Goal: Task Accomplishment & Management: Manage account settings

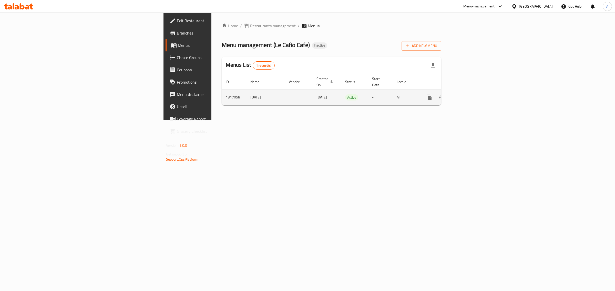
click at [469, 94] on icon "enhanced table" at bounding box center [466, 97] width 6 height 6
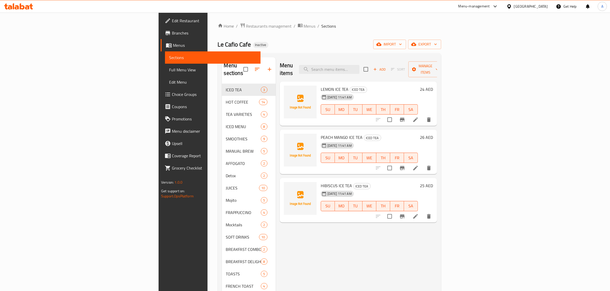
click at [165, 65] on link "Full Menu View" at bounding box center [213, 70] width 96 height 12
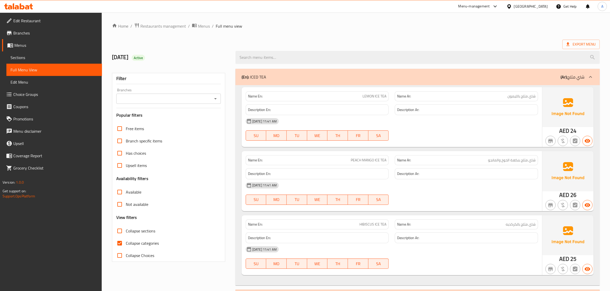
click at [136, 237] on label "Collapse categories" at bounding box center [135, 243] width 45 height 12
click at [126, 237] on input "Collapse categories" at bounding box center [119, 243] width 12 height 12
checkbox input "false"
click at [132, 232] on span "Collapse sections" at bounding box center [140, 231] width 29 height 6
click at [126, 232] on input "Collapse sections" at bounding box center [119, 231] width 12 height 12
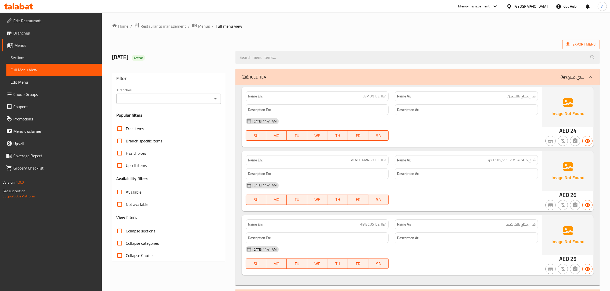
checkbox input "true"
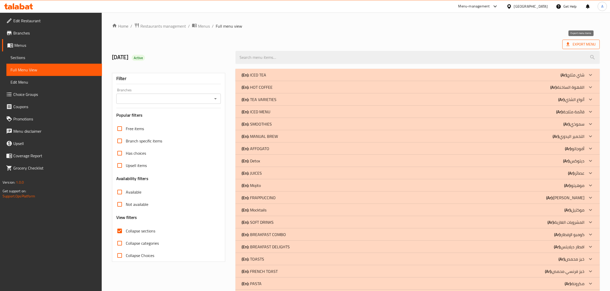
click at [578, 47] on span "Export Menu" at bounding box center [580, 44] width 29 height 6
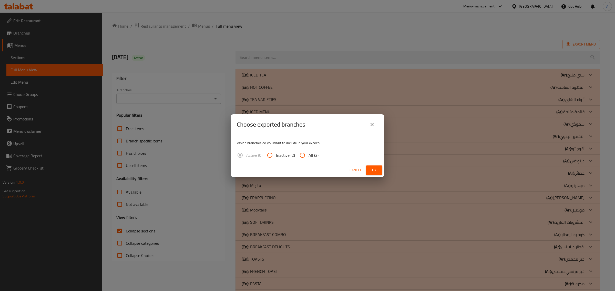
click at [309, 149] on div "Which branches do you want to include in your export? Active (0) Inactive (2) A…" at bounding box center [307, 149] width 154 height 29
drag, startPoint x: 316, startPoint y: 154, endPoint x: 325, endPoint y: 158, distance: 10.5
click at [315, 154] on span "All (2)" at bounding box center [313, 155] width 10 height 6
click at [308, 154] on input "All (2)" at bounding box center [302, 155] width 12 height 12
radio input "true"
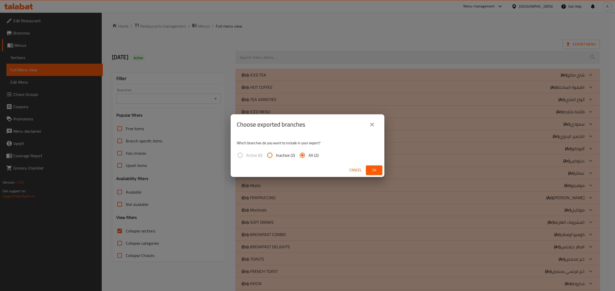
click at [369, 167] on button "Ok" at bounding box center [374, 170] width 16 height 9
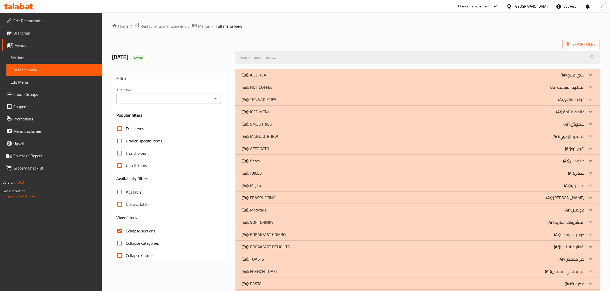
click at [561, 40] on div "Export Menu" at bounding box center [356, 44] width 488 height 9
click at [564, 40] on span "Export Menu" at bounding box center [580, 44] width 37 height 9
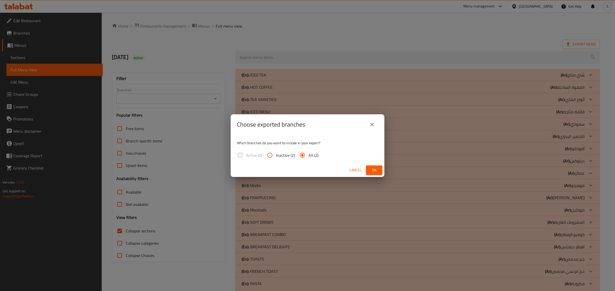
click at [382, 171] on div "Cancel Ok" at bounding box center [307, 171] width 154 height 14
click at [373, 170] on span "Ok" at bounding box center [374, 170] width 8 height 6
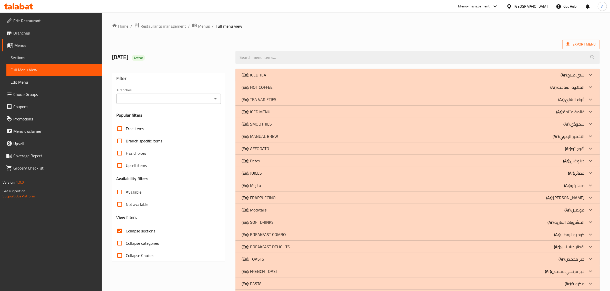
click at [133, 234] on span "Collapse sections" at bounding box center [140, 231] width 29 height 6
click at [126, 235] on input "Collapse sections" at bounding box center [119, 231] width 12 height 12
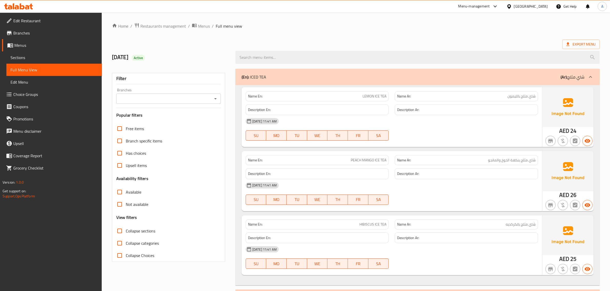
click at [280, 71] on div "(En): ICED TEA (Ar): شاي مثلج" at bounding box center [417, 77] width 364 height 16
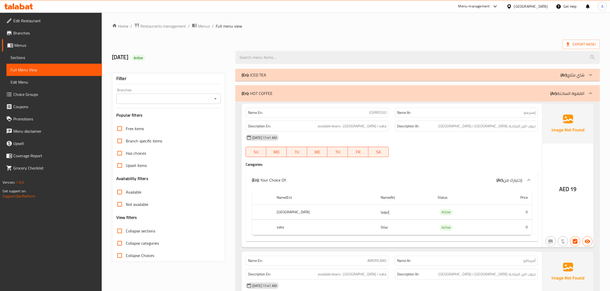
click at [268, 91] on p "(En): HOT COFFEE" at bounding box center [256, 93] width 31 height 6
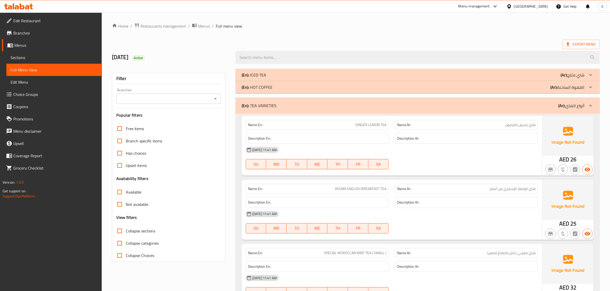
click at [279, 107] on div "(En): TEA VARIETIES (Ar): أنواع الشاي" at bounding box center [412, 106] width 343 height 6
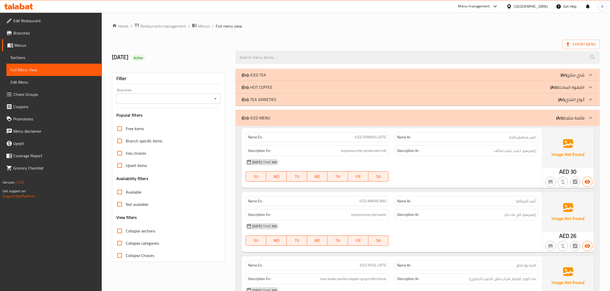
click at [277, 115] on div "(En): ICED MENU (Ar): قائمة مثلجة" at bounding box center [412, 118] width 343 height 6
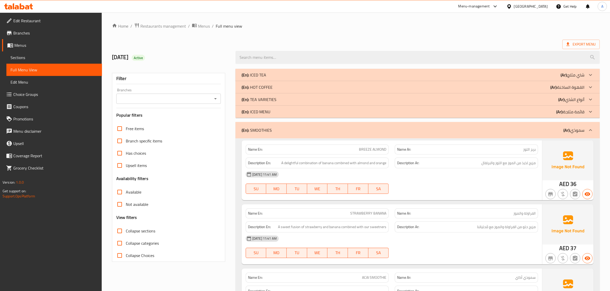
scroll to position [1364, 0]
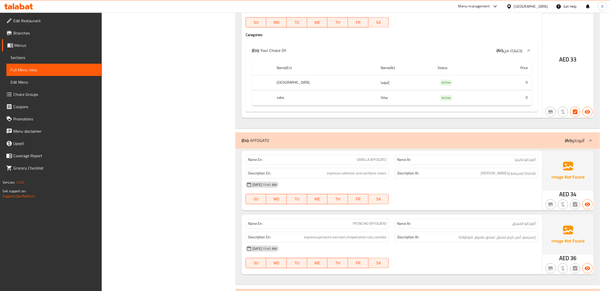
click at [274, 149] on div "(En): AFFOGATO (Ar): أفوجاتو" at bounding box center [417, 140] width 364 height 16
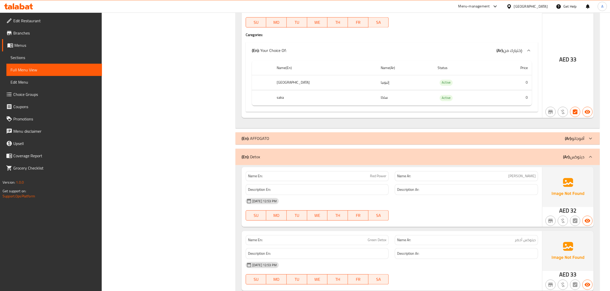
click at [440, 106] on td "Active" at bounding box center [462, 97] width 59 height 15
copy span "Active"
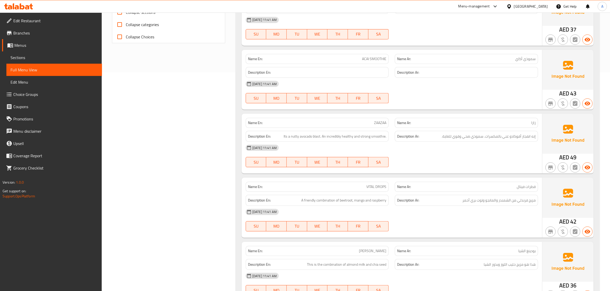
scroll to position [0, 0]
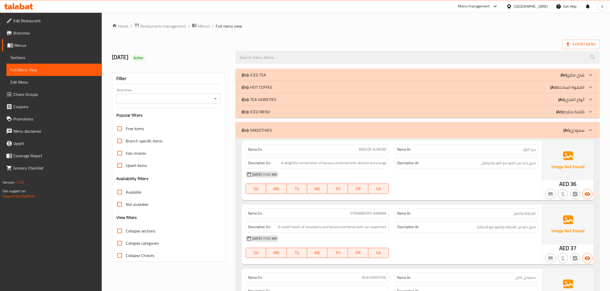
click at [142, 227] on label "Collapse sections" at bounding box center [134, 231] width 42 height 12
click at [126, 227] on input "Collapse sections" at bounding box center [119, 231] width 12 height 12
checkbox input "true"
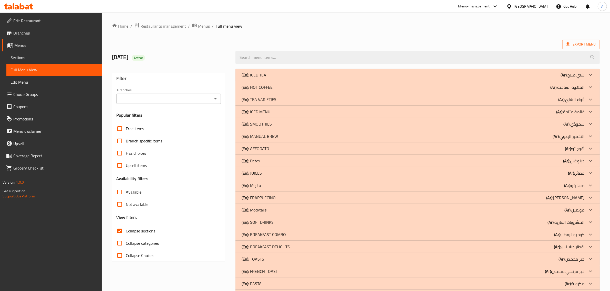
click at [277, 127] on div "(En): SMOOTHIES (Ar): سموذي" at bounding box center [412, 124] width 343 height 6
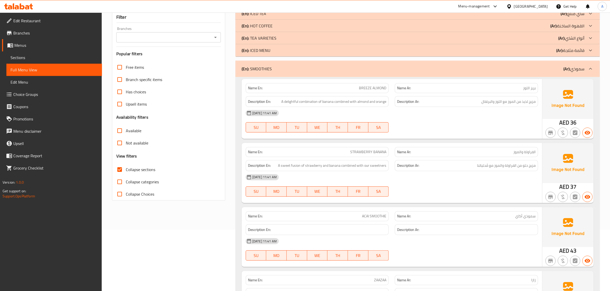
scroll to position [68, 0]
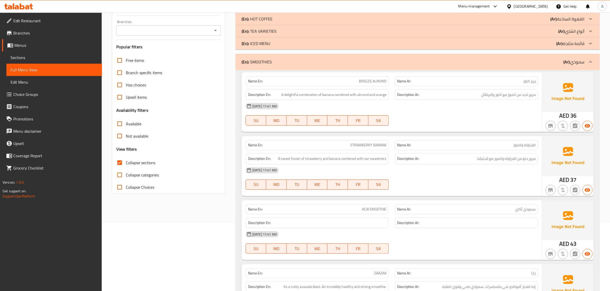
click at [379, 79] on span "BREEZE ALMOND" at bounding box center [372, 81] width 27 height 5
click at [514, 95] on span "مزيج لذيذ من الموز مع اللوز والبرتقال" at bounding box center [508, 95] width 54 height 6
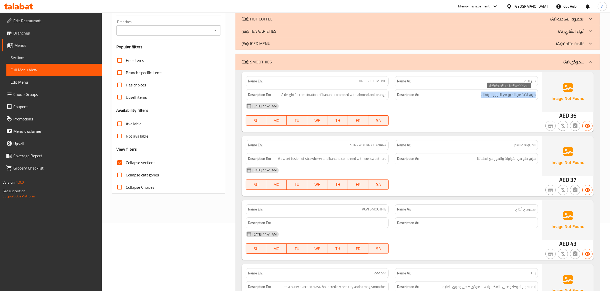
click at [514, 95] on span "مزيج لذيذ من الموز مع اللوز والبرتقال" at bounding box center [508, 95] width 54 height 6
click at [301, 99] on div "Description En: A delightful combination of banana combined with almond and ora…" at bounding box center [317, 94] width 143 height 11
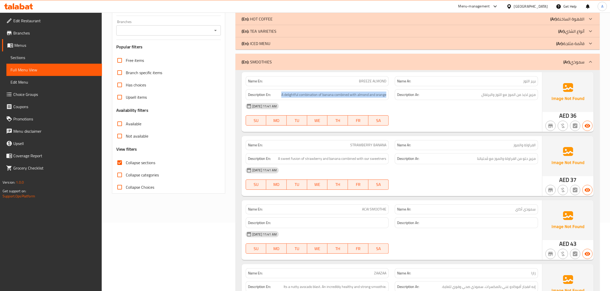
click at [301, 99] on div "Description En: A delightful combination of banana combined with almond and ora…" at bounding box center [317, 94] width 143 height 11
copy span "A delightful combination of banana combined with almond and orange"
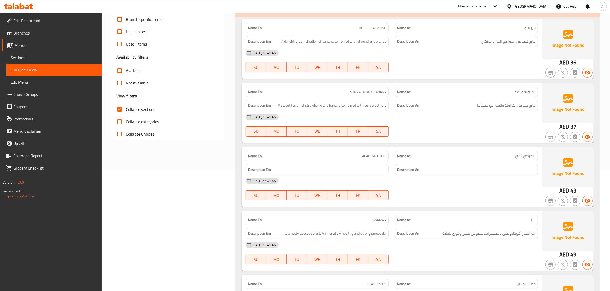
scroll to position [142, 0]
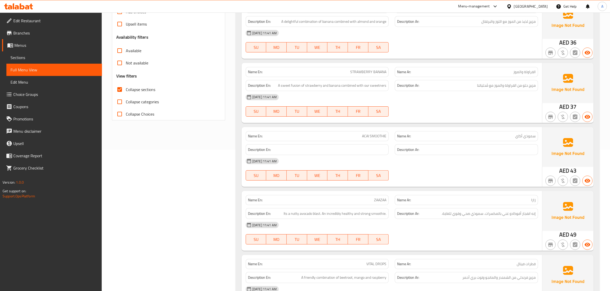
click at [358, 83] on span "A sweet fusion of strawberry and banana combined with our sweetners" at bounding box center [332, 85] width 108 height 6
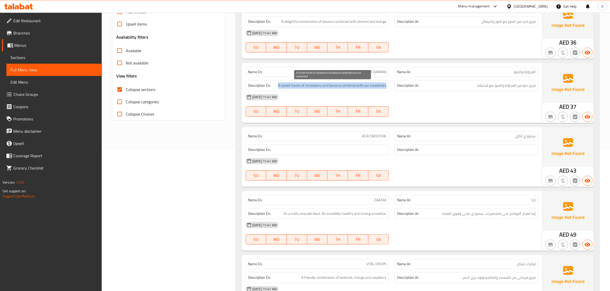
click at [358, 83] on span "A sweet fusion of strawberry and banana combined with our sweetners" at bounding box center [332, 85] width 108 height 6
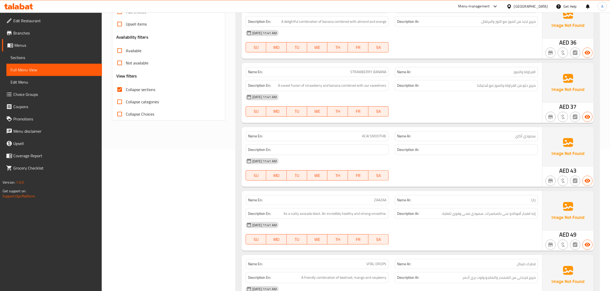
click at [370, 76] on div "Name En: STRAWBERRY BANANA" at bounding box center [317, 72] width 143 height 10
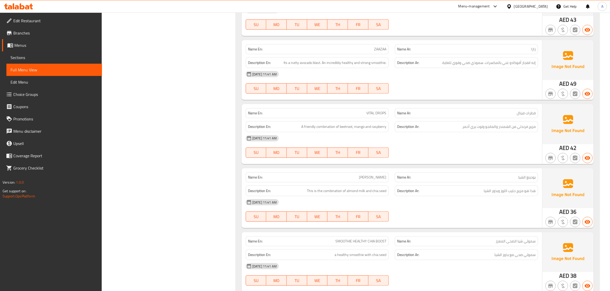
scroll to position [344, 0]
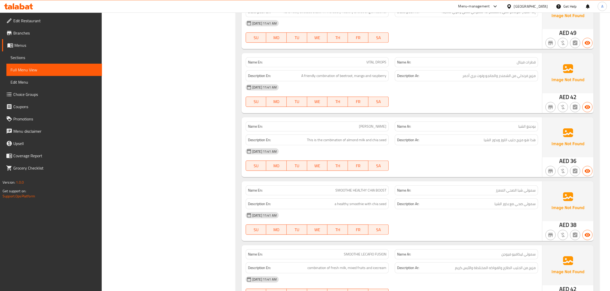
click at [386, 60] on span "VITAL DROPS" at bounding box center [376, 62] width 20 height 5
copy span "VITAL DROPS"
click at [365, 57] on div "Name En: VITAL DROPS" at bounding box center [317, 62] width 143 height 10
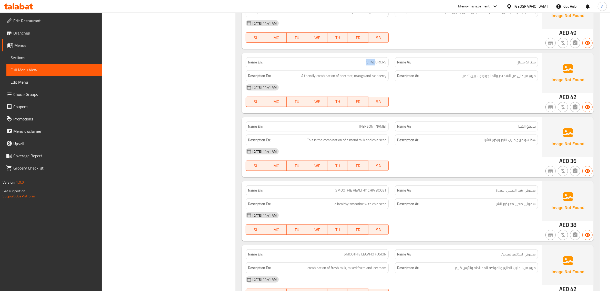
click at [365, 57] on div "Name En: VITAL DROPS" at bounding box center [317, 62] width 143 height 10
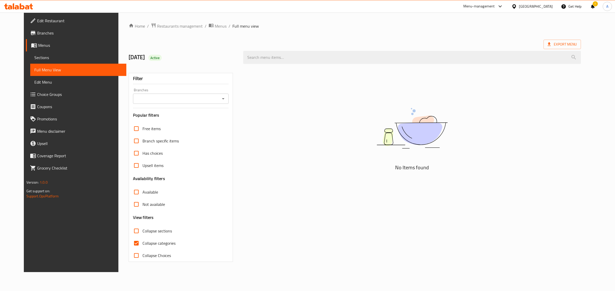
click at [34, 57] on span "Sections" at bounding box center [78, 58] width 88 height 6
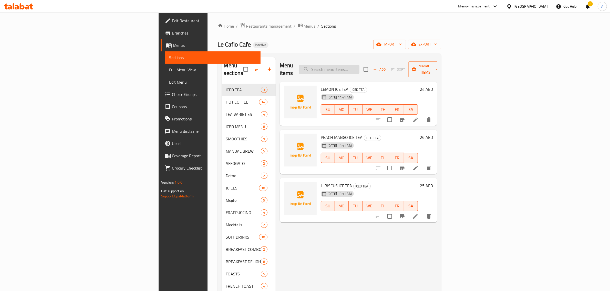
click at [359, 67] on input "search" at bounding box center [329, 69] width 60 height 9
paste input "VITAL DROPS"
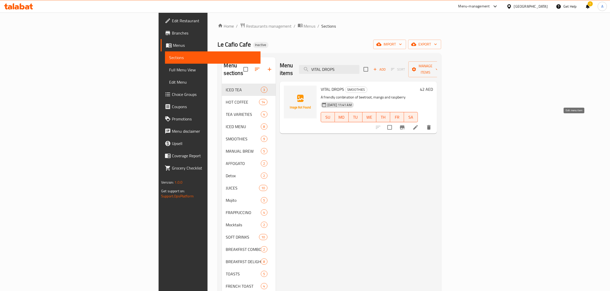
type input "VITAL DROPS"
click at [418, 124] on icon at bounding box center [415, 127] width 6 height 6
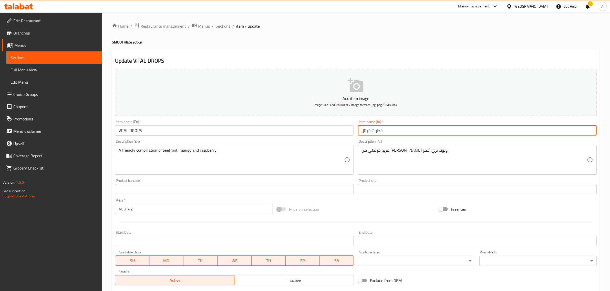
click at [375, 133] on input "قطرات فيتال" at bounding box center [477, 130] width 239 height 10
click at [393, 131] on input "فيتال" at bounding box center [477, 130] width 239 height 10
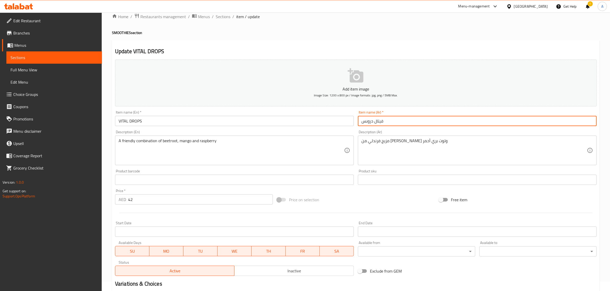
scroll to position [69, 0]
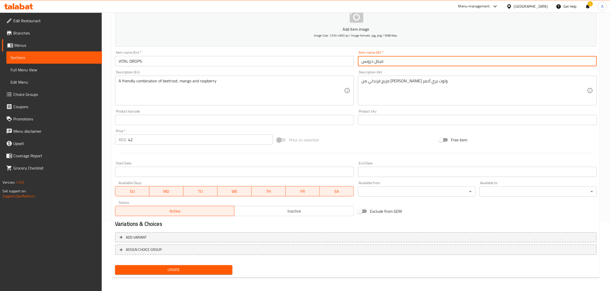
type input "فيتال دروبس"
click at [154, 268] on span "Update" at bounding box center [173, 270] width 109 height 6
